Goal: Task Accomplishment & Management: Use online tool/utility

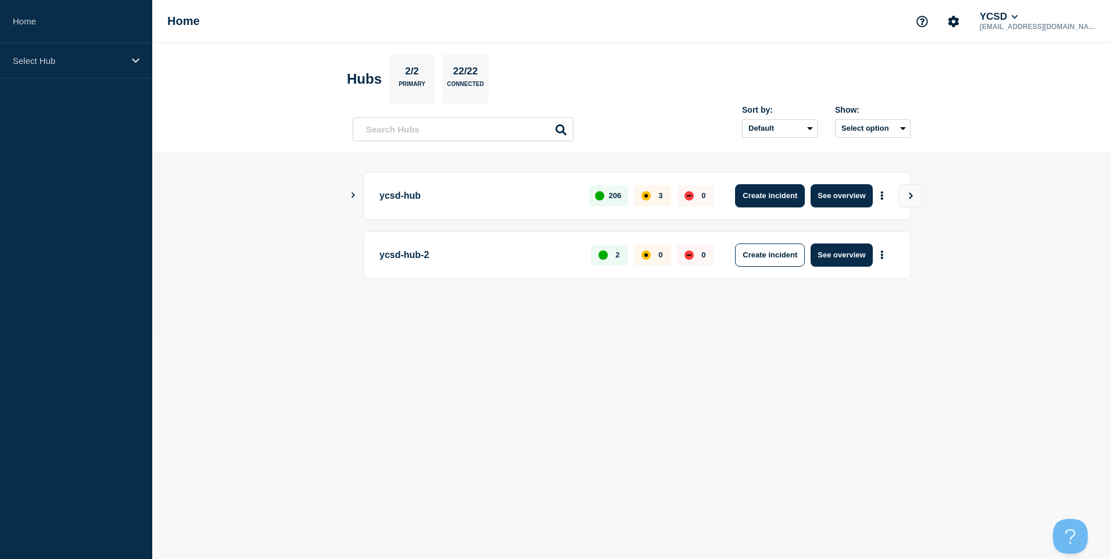
click at [785, 202] on button "Create incident" at bounding box center [770, 195] width 70 height 23
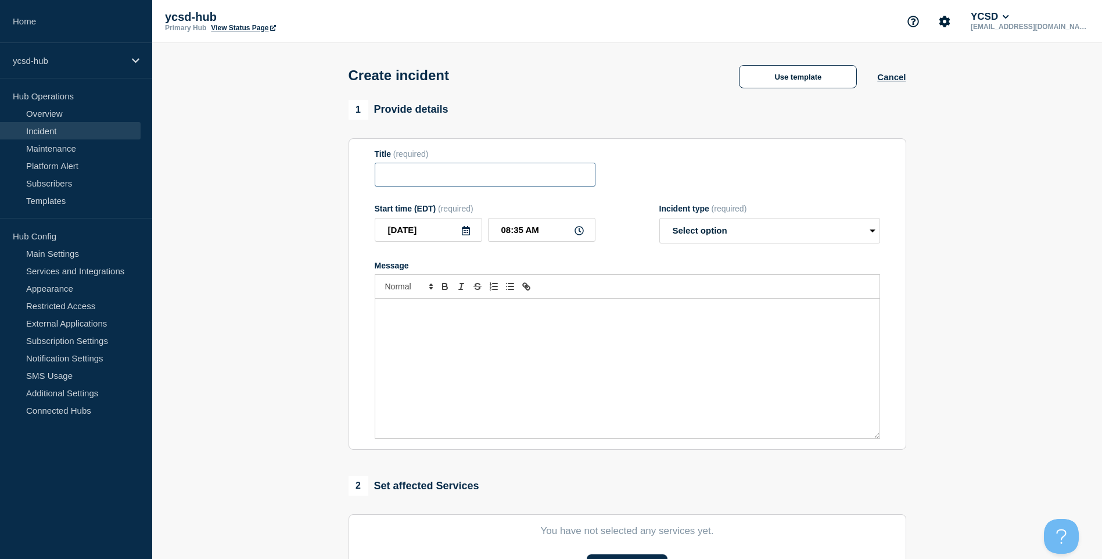
click at [439, 187] on input "Title" at bounding box center [485, 175] width 221 height 24
type input "Mobility Print Outage"
click at [709, 213] on div "Incident type (required)" at bounding box center [770, 208] width 221 height 9
click at [707, 229] on select "Select option Investigating Identified Monitoring" at bounding box center [770, 231] width 221 height 26
select select "investigating"
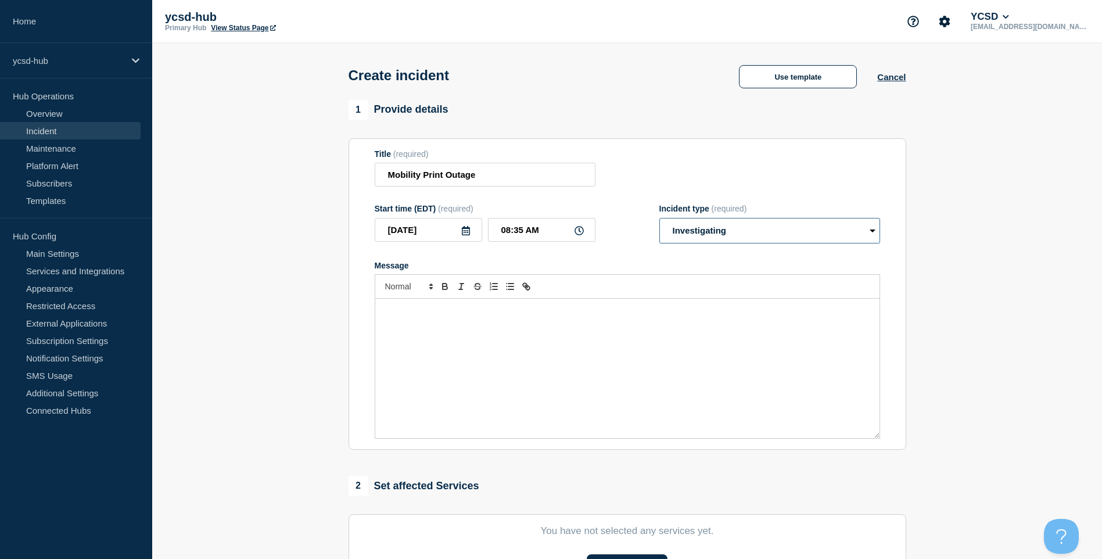
click at [660, 220] on select "Select option Investigating Identified Monitoring" at bounding box center [770, 231] width 221 height 26
click at [546, 371] on div "Message" at bounding box center [627, 368] width 504 height 139
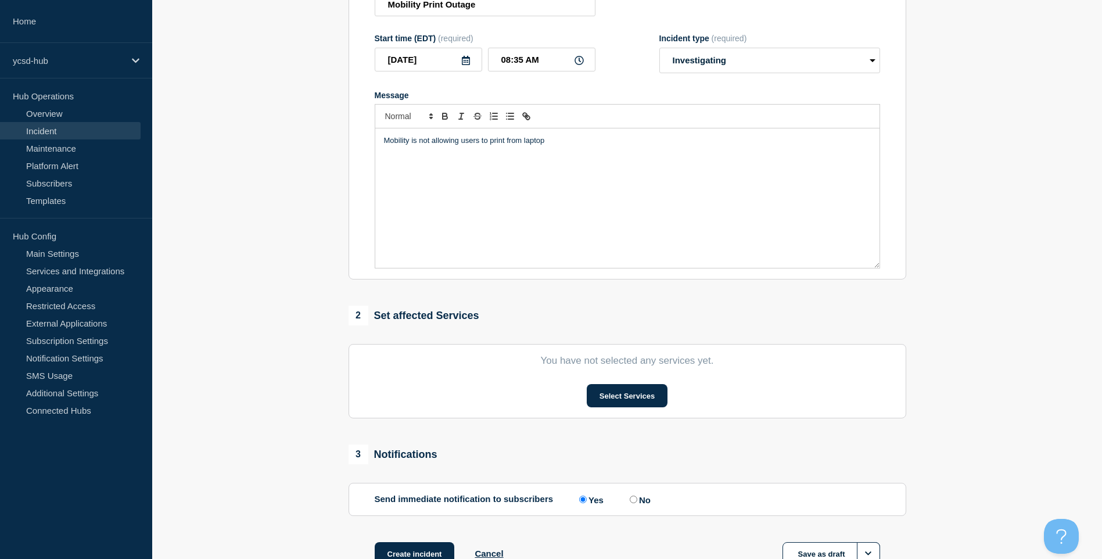
scroll to position [255, 0]
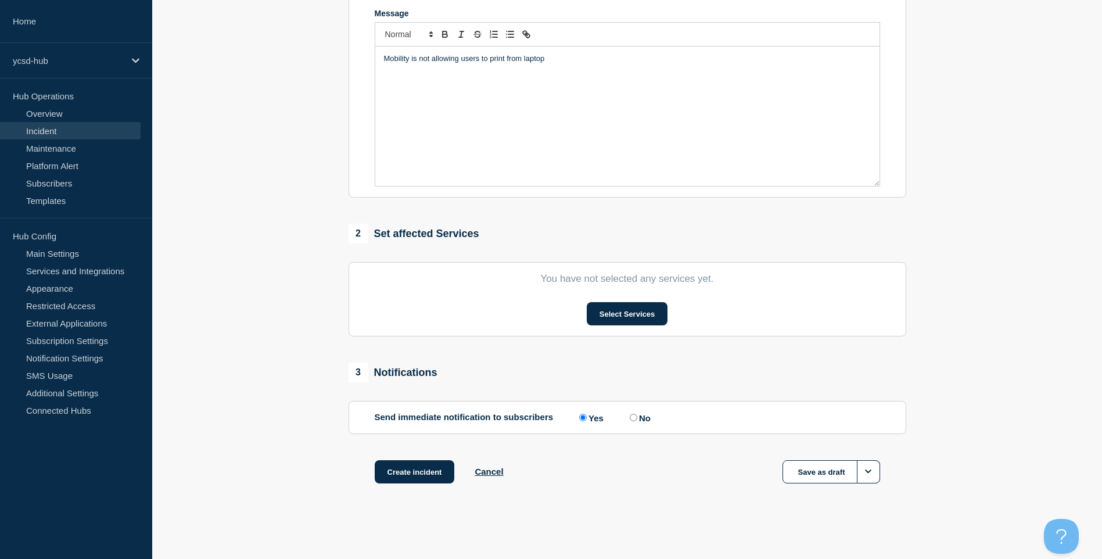
click at [600, 108] on div "Mobility is not allowing users to print from laptop" at bounding box center [627, 115] width 504 height 139
click at [625, 306] on button "Select Services" at bounding box center [627, 313] width 81 height 23
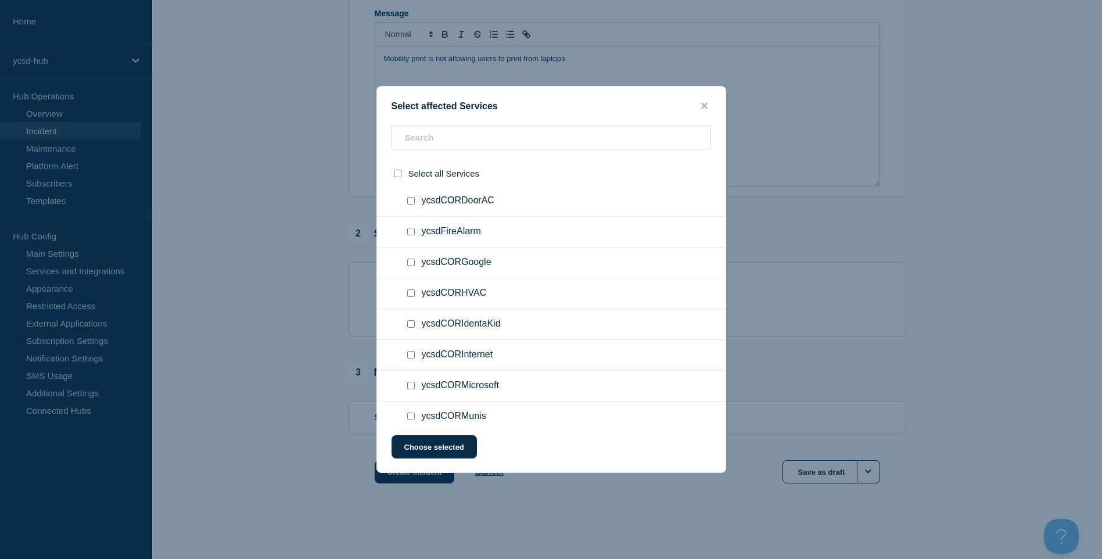
scroll to position [407, 0]
click at [414, 259] on input "ycsdCORPapercut checkbox" at bounding box center [411, 259] width 8 height 8
checkbox input "true"
click at [406, 295] on div at bounding box center [413, 290] width 17 height 12
click at [408, 293] on input "ycsdCORPrinting checkbox" at bounding box center [411, 290] width 8 height 8
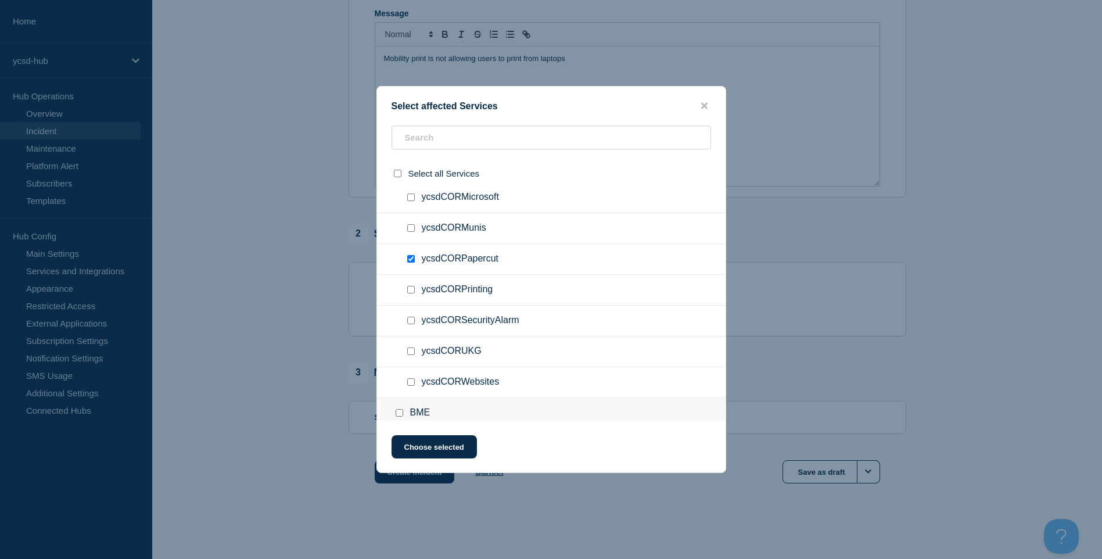
checkbox input "true"
click at [447, 449] on button "Choose selected" at bounding box center [434, 446] width 85 height 23
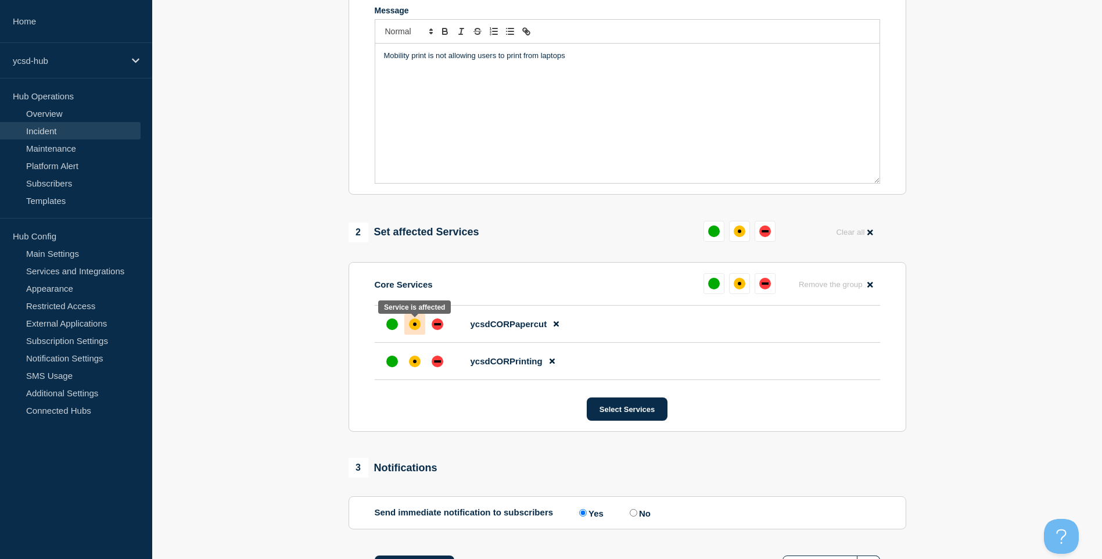
click at [415, 326] on div "affected" at bounding box center [414, 324] width 3 height 3
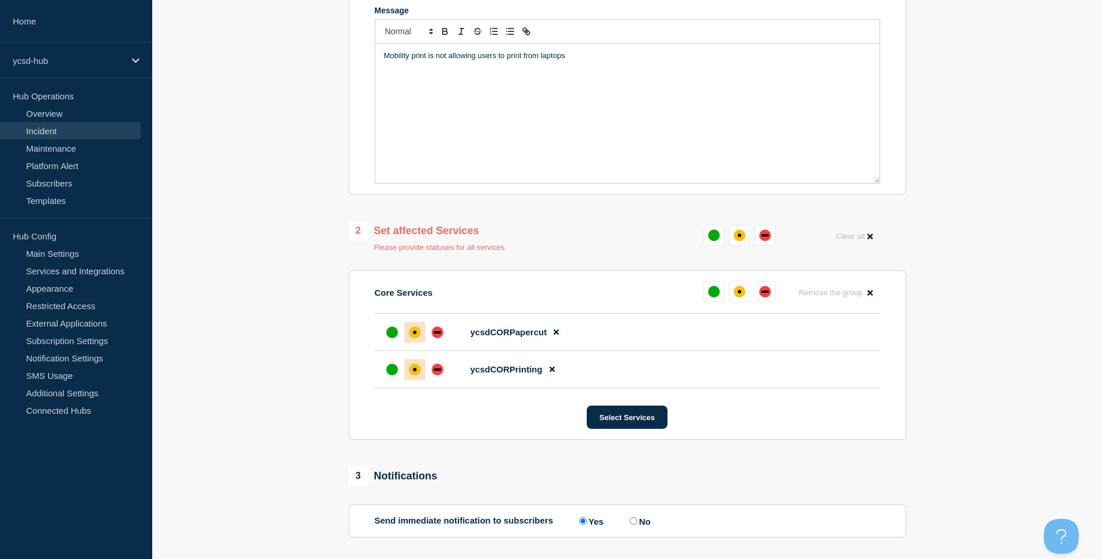
click at [411, 365] on div at bounding box center [414, 369] width 21 height 21
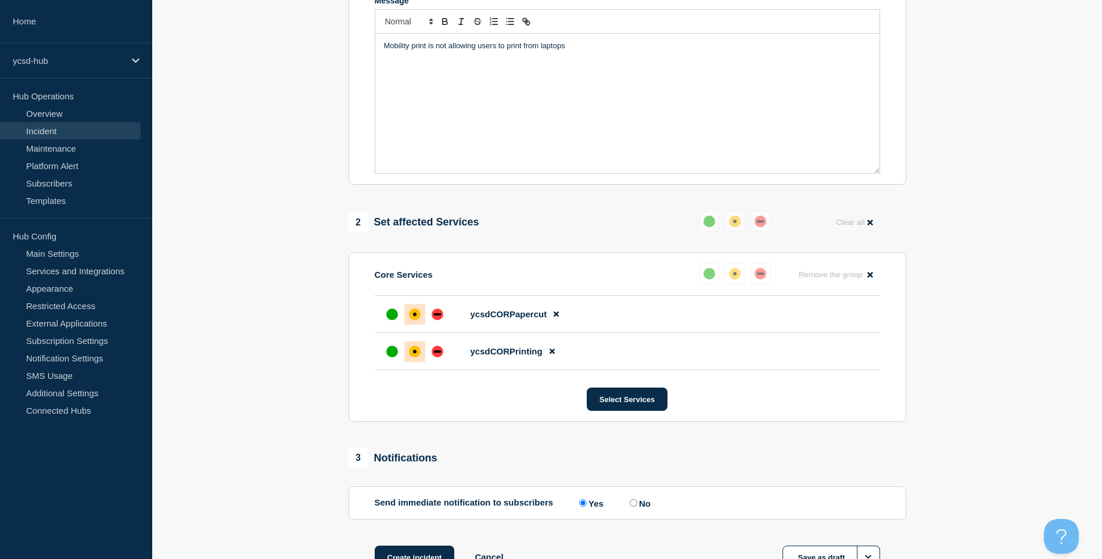
scroll to position [349, 0]
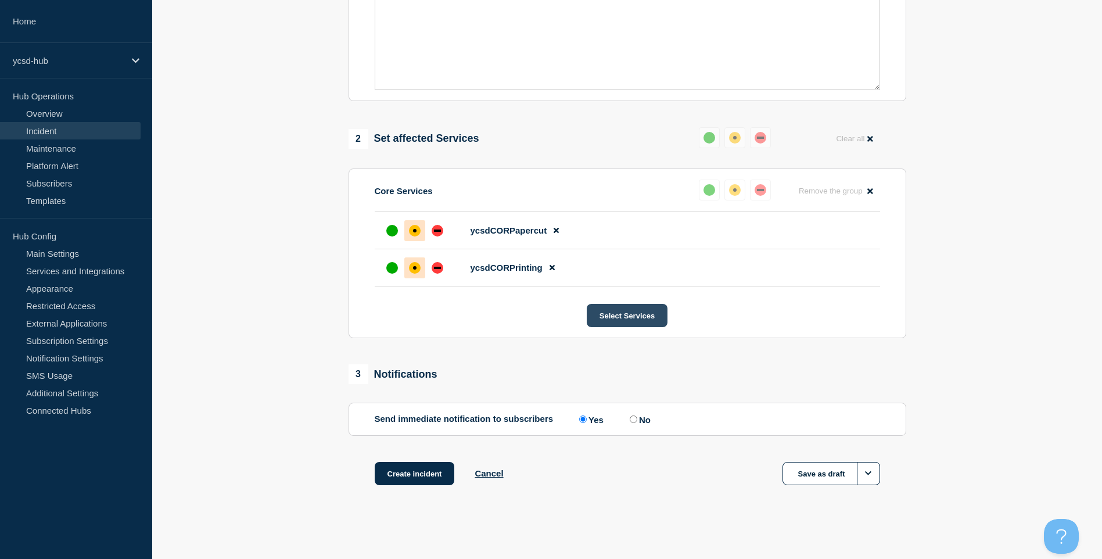
click at [633, 324] on button "Select Services" at bounding box center [627, 315] width 81 height 23
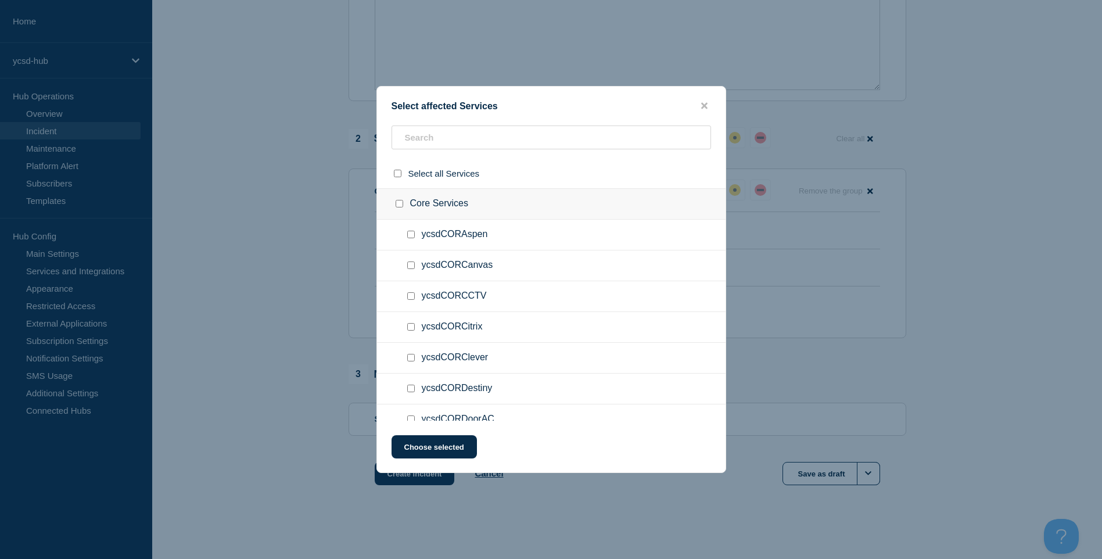
click at [698, 102] on button "close button" at bounding box center [704, 106] width 13 height 11
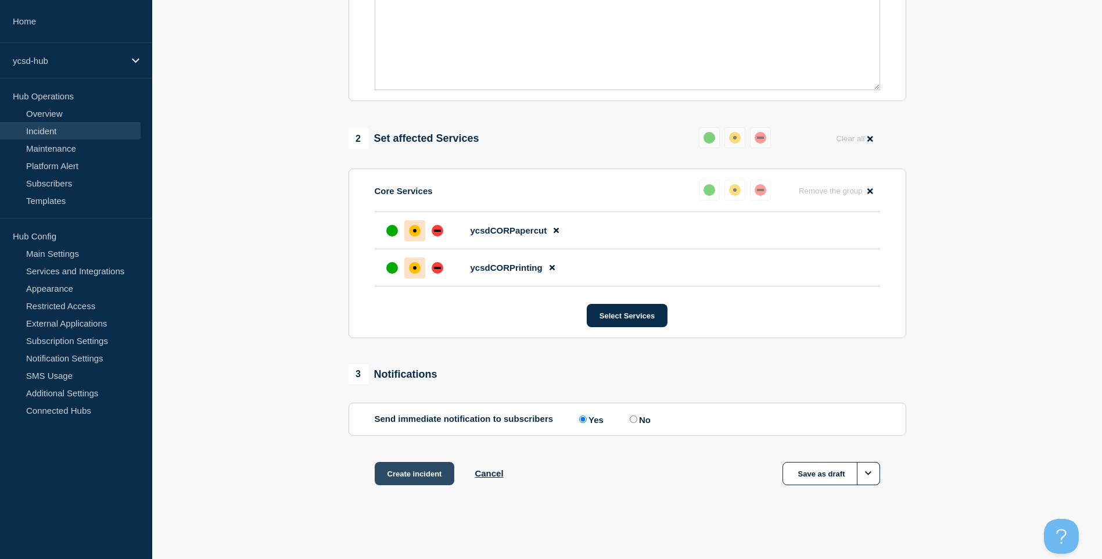
click at [403, 482] on button "Create incident" at bounding box center [415, 473] width 80 height 23
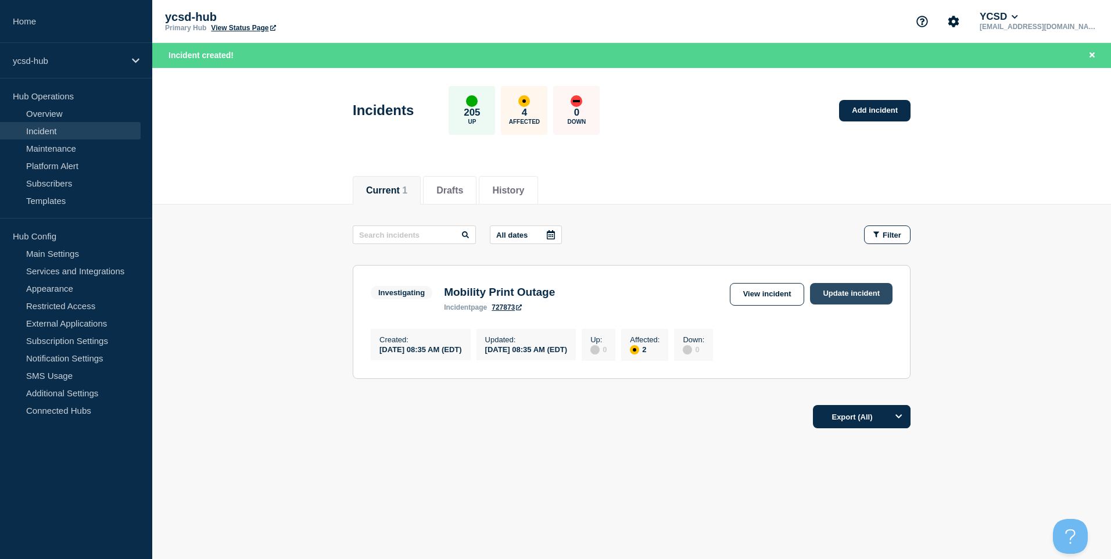
click at [822, 296] on link "Update incident" at bounding box center [851, 294] width 83 height 22
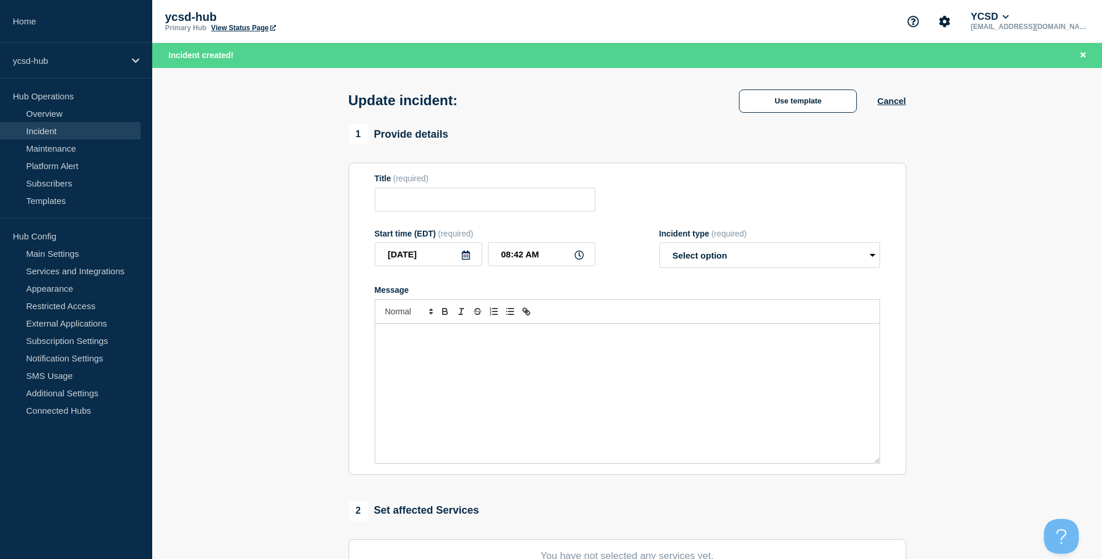
type input "Mobility Print Outage"
click at [543, 356] on div "Message" at bounding box center [627, 393] width 504 height 139
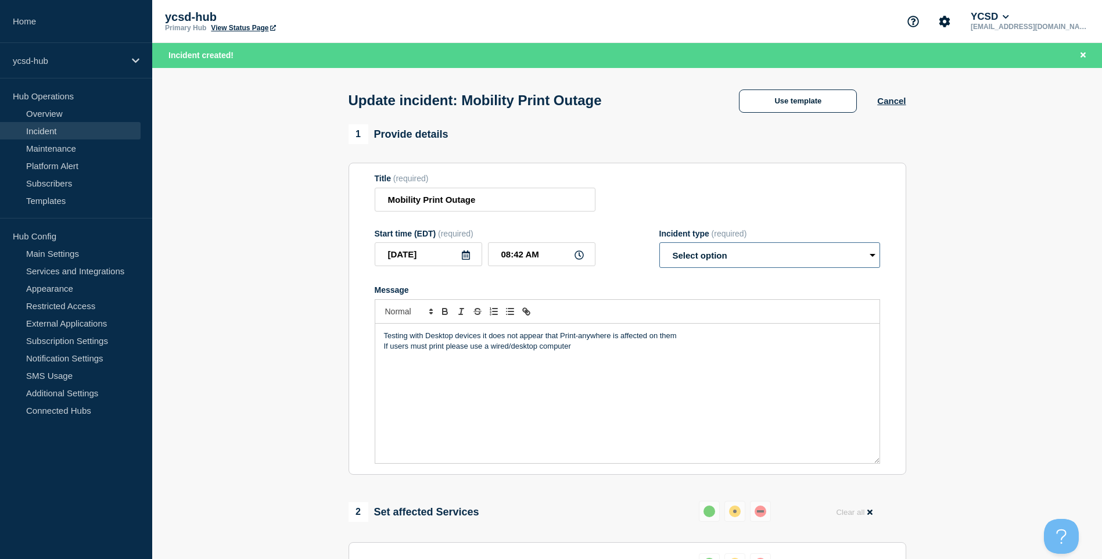
click at [733, 250] on select "Select option Investigating Identified Monitoring Resolved" at bounding box center [770, 255] width 221 height 26
select select "investigating"
click at [660, 245] on select "Select option Investigating Identified Monitoring Resolved" at bounding box center [770, 255] width 221 height 26
click at [954, 184] on section "1 Provide details Title (required) Mobility Print Outage Start time (EDT) (requ…" at bounding box center [627, 553] width 950 height 858
click at [658, 352] on p "If users must print please use a wired/desktop computer" at bounding box center [627, 346] width 487 height 10
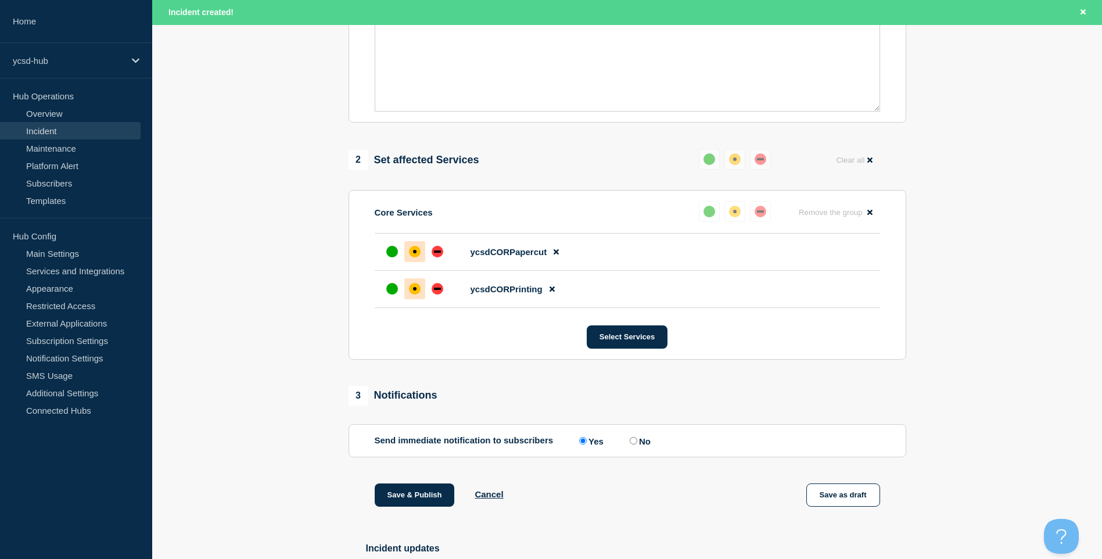
scroll to position [407, 0]
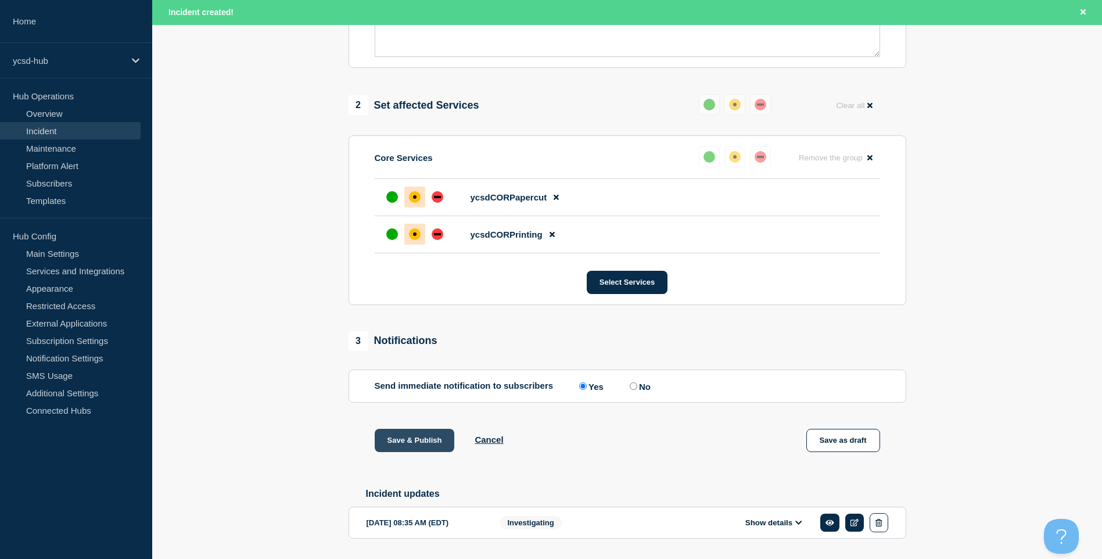
click at [420, 445] on button "Save & Publish" at bounding box center [415, 440] width 80 height 23
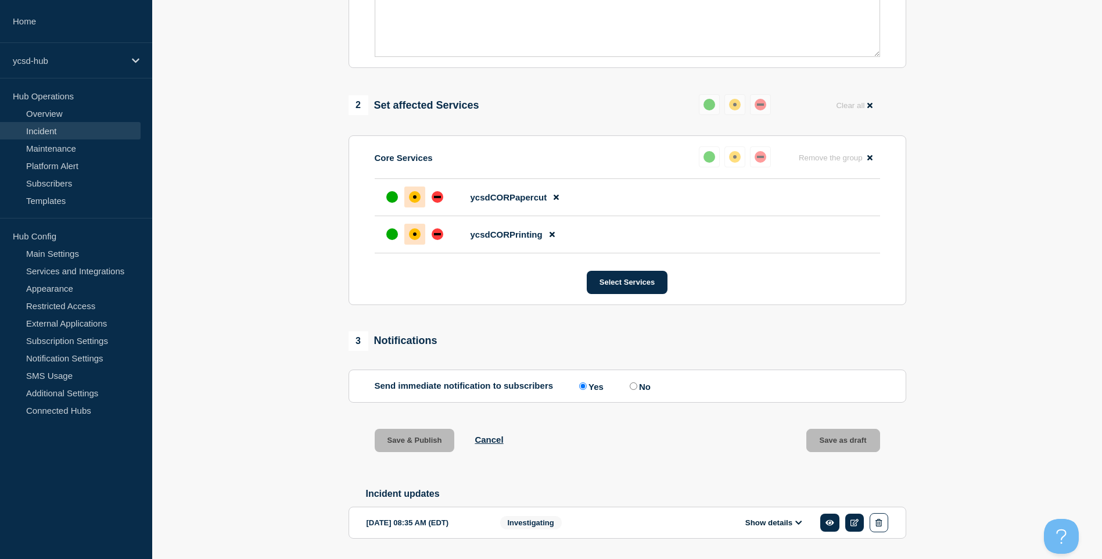
scroll to position [382, 0]
